Goal: Task Accomplishment & Management: Manage account settings

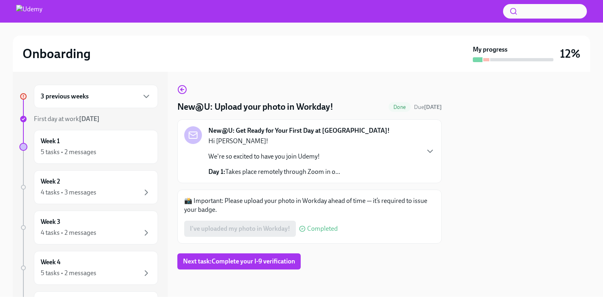
click at [106, 100] on div "3 previous weeks" at bounding box center [96, 96] width 110 height 10
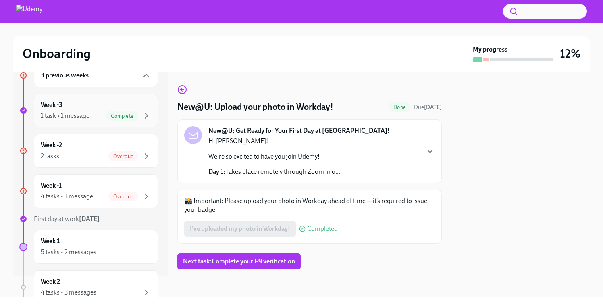
scroll to position [23, 0]
click at [91, 141] on div "Week -2 2 tasks Overdue" at bounding box center [96, 149] width 110 height 20
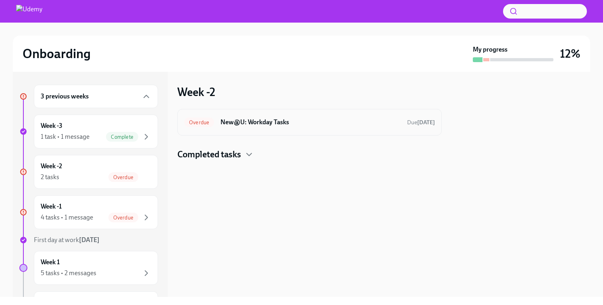
click at [268, 119] on h6 "New@U: Workday Tasks" at bounding box center [310, 122] width 180 height 9
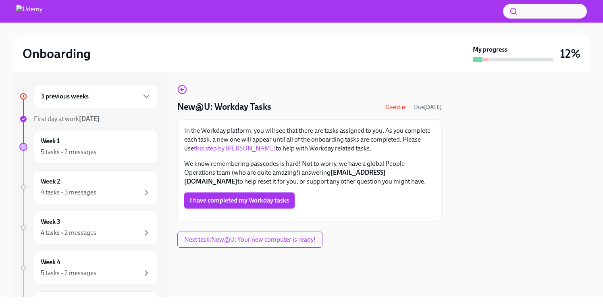
scroll to position [14, 0]
click at [85, 99] on h6 "3 previous weeks" at bounding box center [65, 96] width 48 height 9
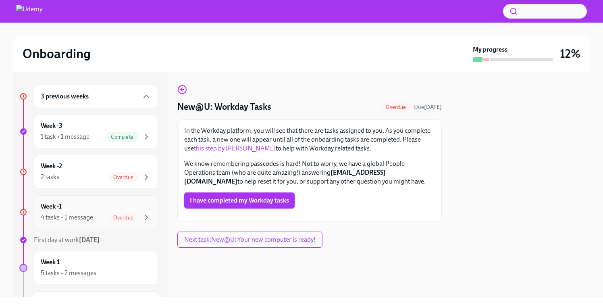
click at [72, 215] on div "4 tasks • 1 message" at bounding box center [67, 217] width 52 height 9
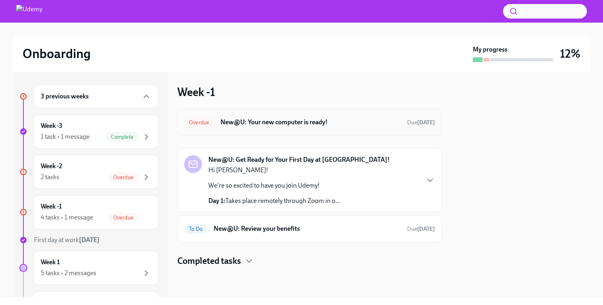
click at [339, 122] on h6 "New@U: Your new computer is ready!" at bounding box center [310, 122] width 180 height 9
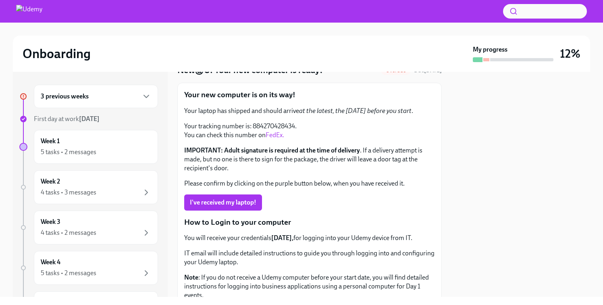
scroll to position [4, 0]
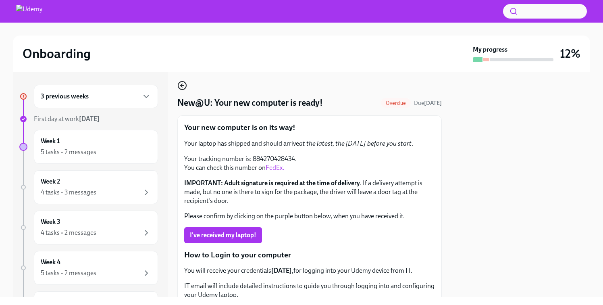
click at [183, 86] on icon "button" at bounding box center [182, 86] width 10 height 10
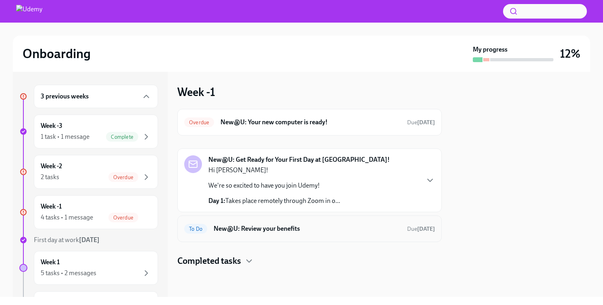
click at [276, 228] on h6 "New@U: Review your benefits" at bounding box center [307, 228] width 187 height 9
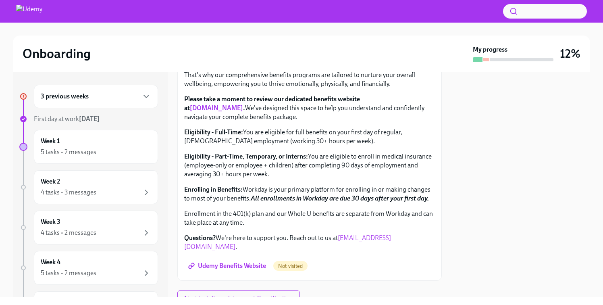
scroll to position [300, 0]
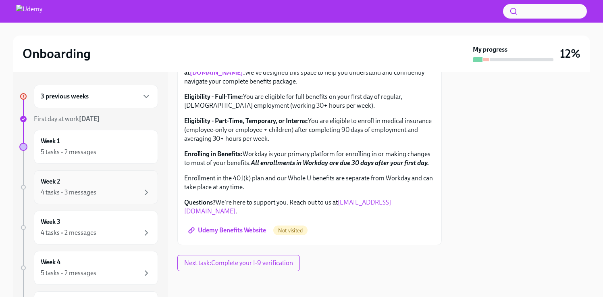
click at [95, 188] on div "4 tasks • 3 messages" at bounding box center [69, 192] width 56 height 9
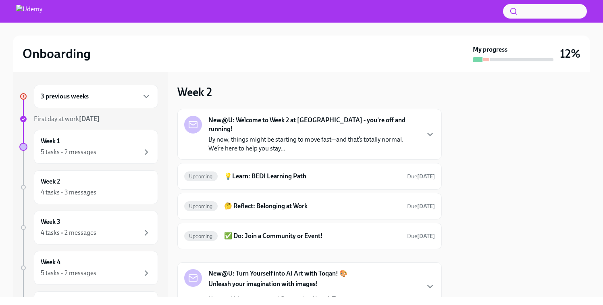
click at [485, 58] on div at bounding box center [486, 59] width 6 height 3
click at [50, 54] on h2 "Onboarding" at bounding box center [57, 54] width 68 height 16
click at [63, 95] on h6 "3 previous weeks" at bounding box center [65, 96] width 48 height 9
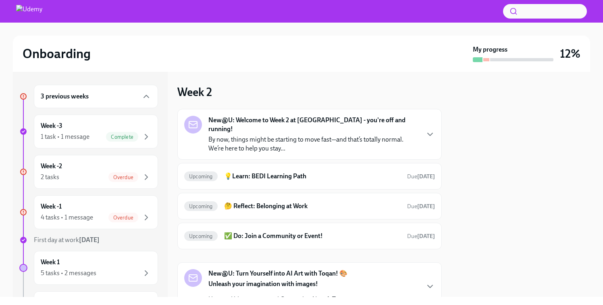
click at [83, 100] on h6 "3 previous weeks" at bounding box center [65, 96] width 48 height 9
